Goal: Information Seeking & Learning: Learn about a topic

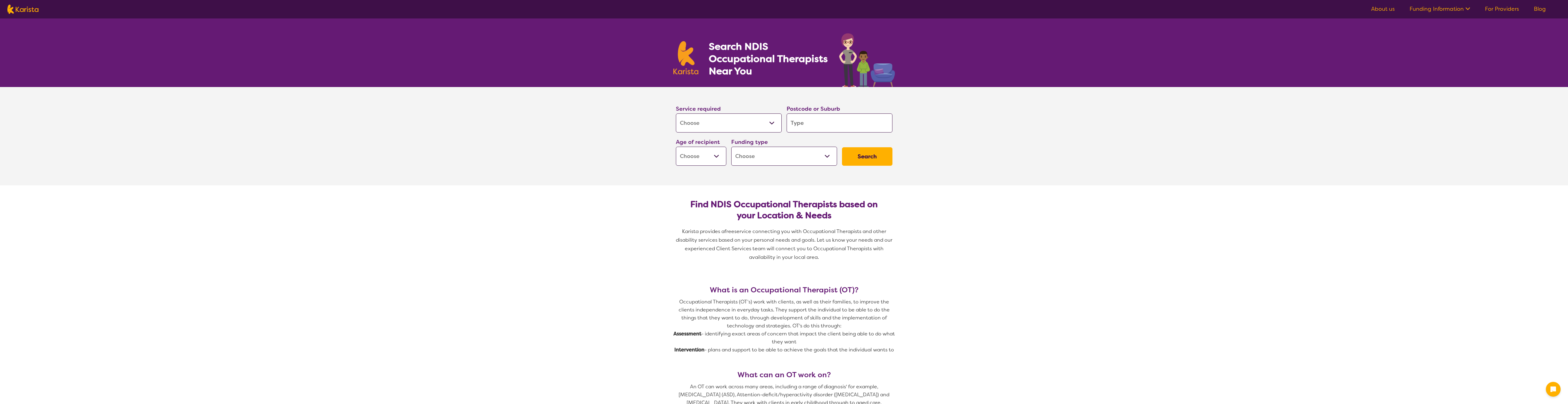
select select "[MEDICAL_DATA]"
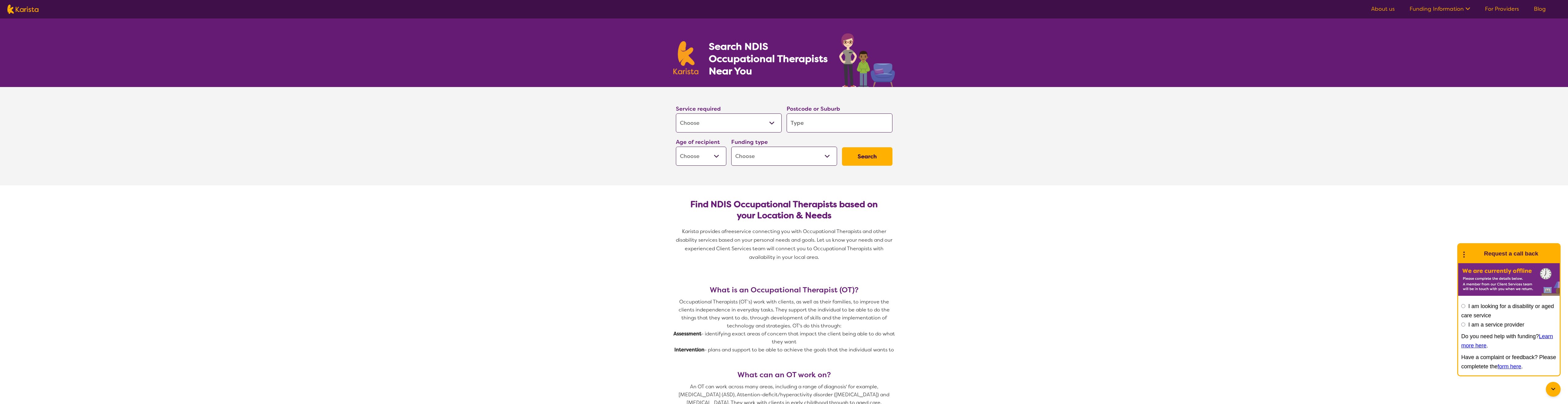
click at [714, 160] on select "Early Childhood - 0 to 9 Child - 10 to 11 Adolescent - 12 to 17 Adult - 18 to 6…" at bounding box center [702, 156] width 51 height 19
select select "AG"
click at [676, 147] on select "Early Childhood - 0 to 9 Child - 10 to 11 Adolescent - 12 to 17 Adult - 18 to 6…" at bounding box center [702, 156] width 51 height 19
select select "AG"
click at [768, 155] on select "Home Care Package (HCP) National Disability Insurance Scheme (NDIS) I don't know" at bounding box center [784, 156] width 106 height 19
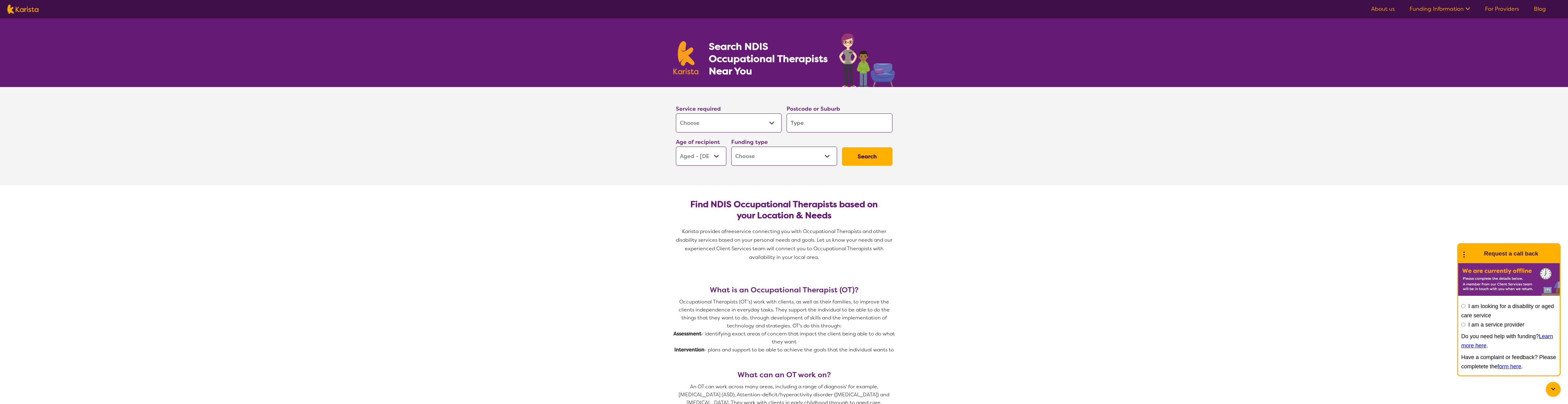
click at [803, 124] on input "search" at bounding box center [839, 123] width 106 height 19
type input "5"
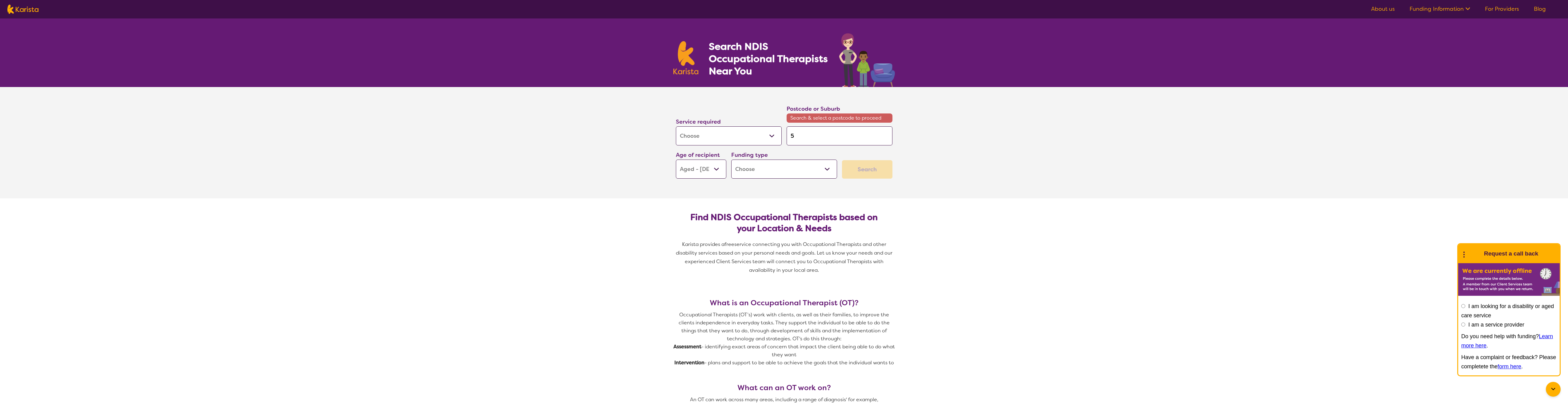
type input "51"
type input "511"
type input "51"
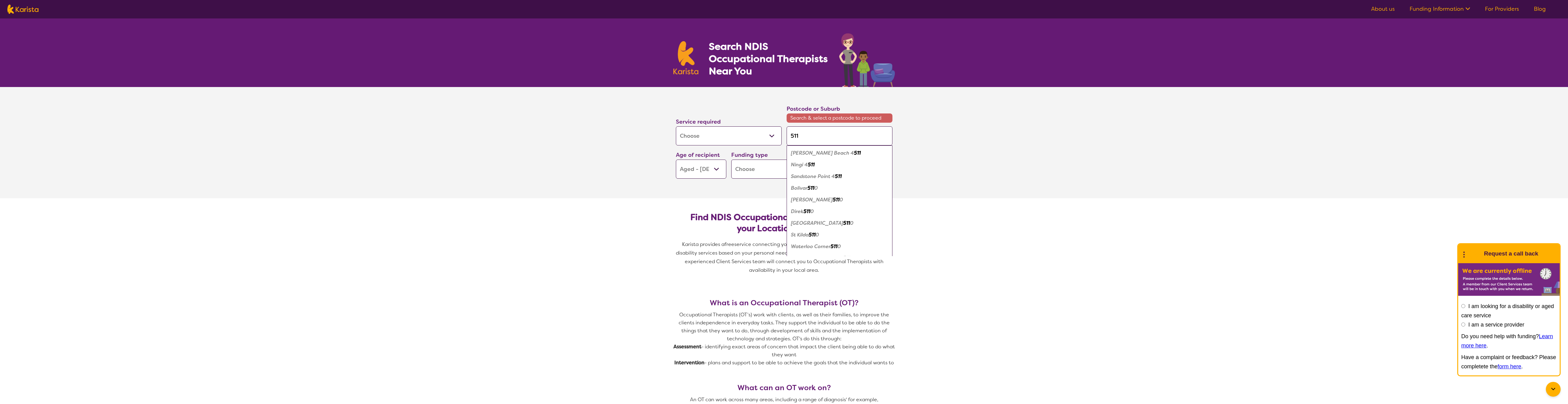
type input "51"
type input "512"
type input "5120"
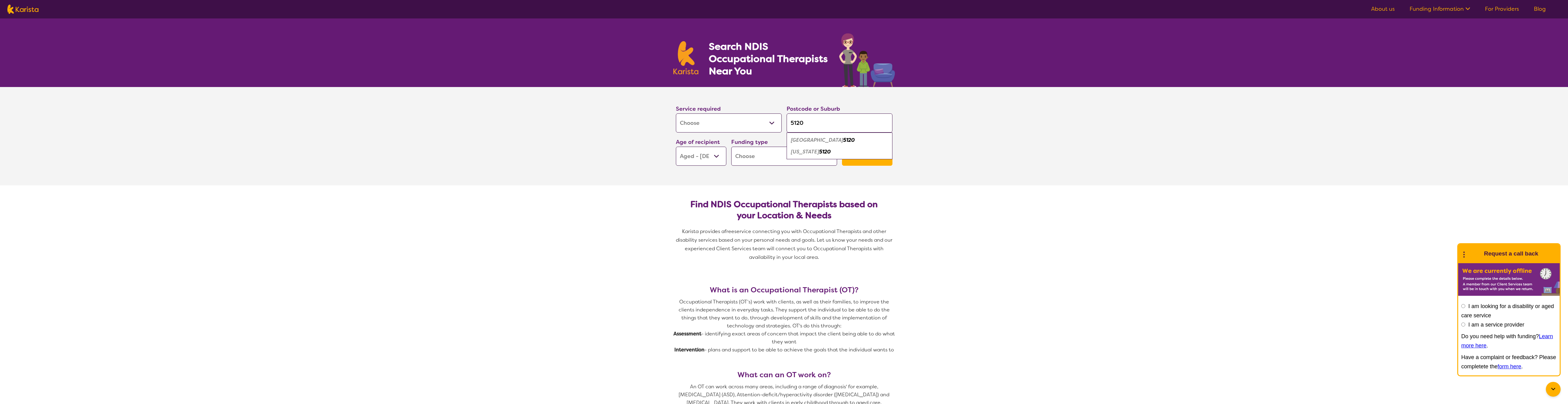
type input "5120"
click at [806, 152] on em "[US_STATE]" at bounding box center [805, 151] width 29 height 6
click at [861, 156] on button "Search" at bounding box center [868, 156] width 51 height 18
click at [837, 156] on div "Funding type Home Care Package (HCP) National Disability Insurance Scheme (NDIS…" at bounding box center [784, 151] width 111 height 33
click at [832, 157] on select "Home Care Package (HCP) National Disability Insurance Scheme (NDIS) I don't know" at bounding box center [784, 156] width 106 height 19
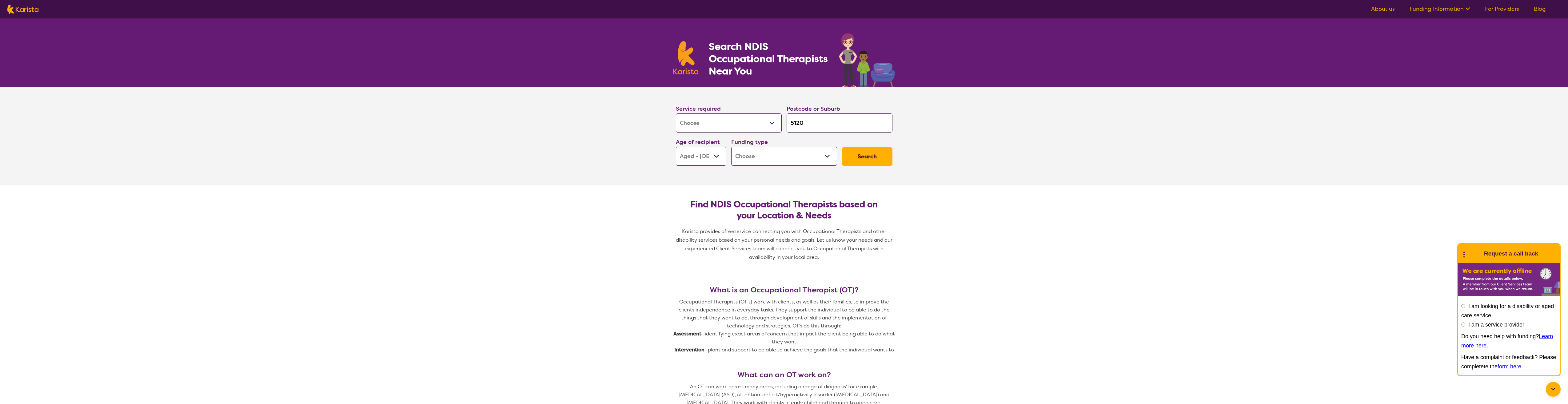
select select "i-don-t-know"
click at [731, 147] on select "Home Care Package (HCP) National Disability Insurance Scheme (NDIS) I don't know" at bounding box center [784, 156] width 106 height 19
select select "i-don-t-know"
click at [870, 158] on button "Search" at bounding box center [868, 156] width 51 height 18
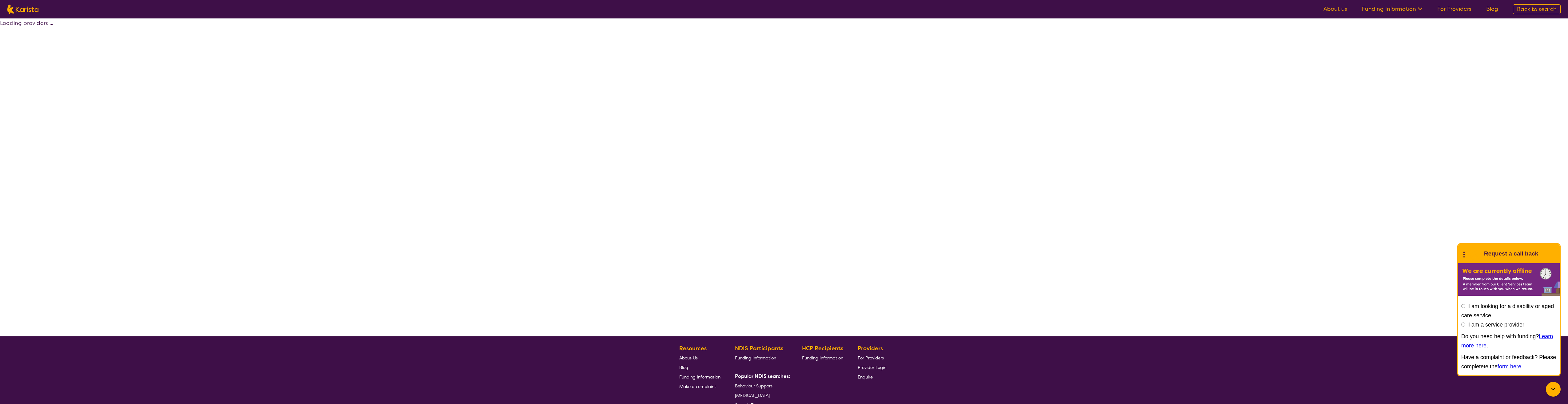
select select "[MEDICAL_DATA]"
select select "AG"
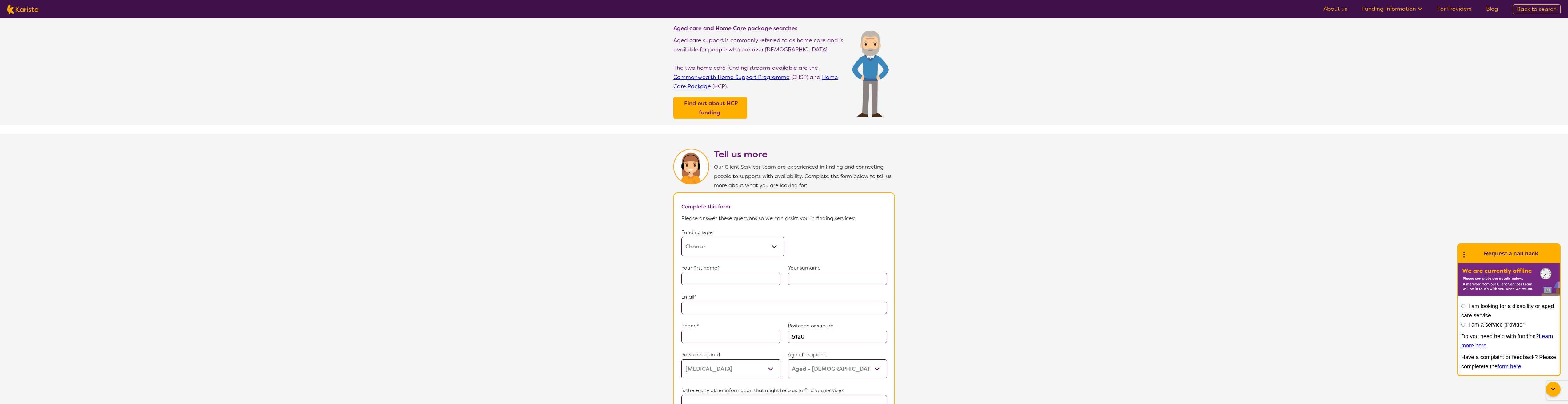
scroll to position [61, 0]
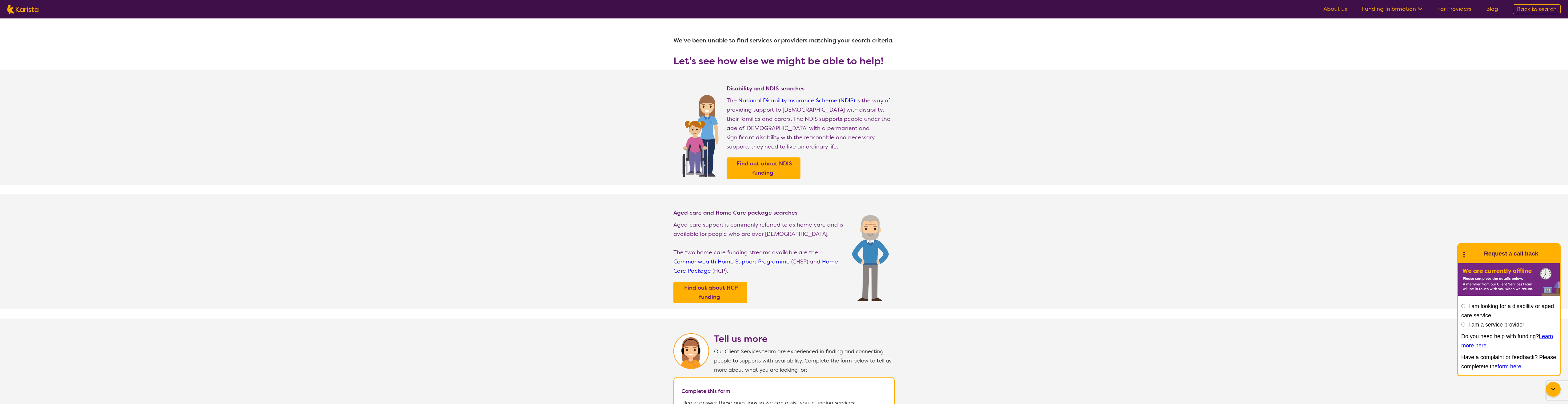
select select "[MEDICAL_DATA]"
select select "AG"
select select "i-don-t-know"
select select "[MEDICAL_DATA]"
select select "AG"
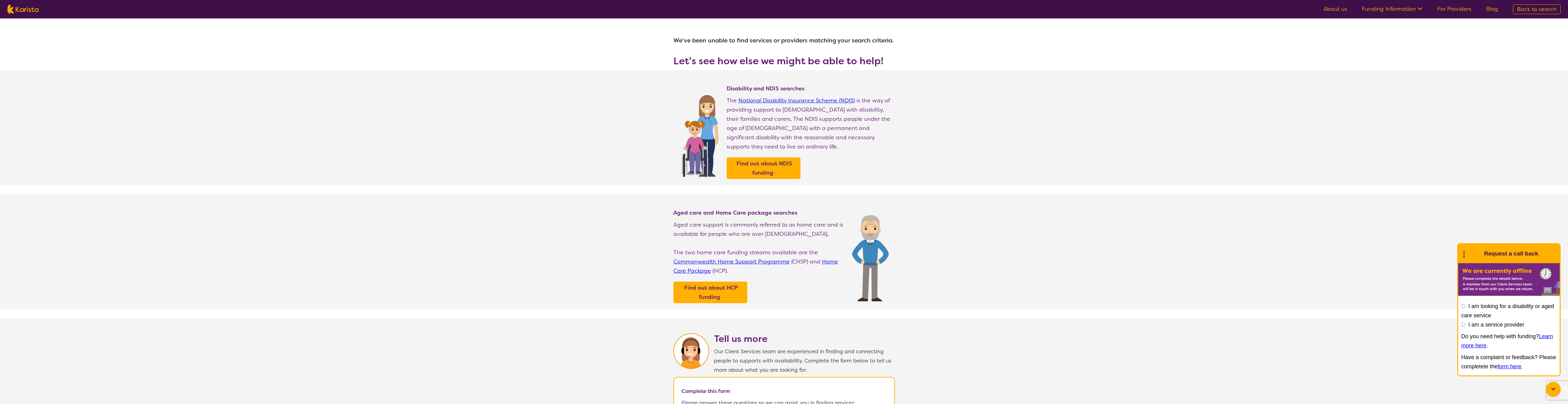
select select "i-don-t-know"
